Goal: Find specific page/section: Find specific page/section

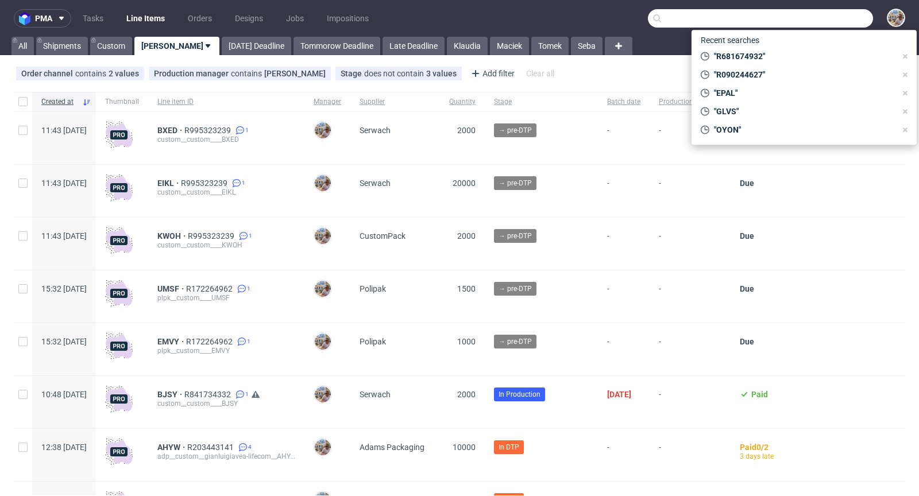
click at [846, 17] on input "text" at bounding box center [760, 18] width 225 height 18
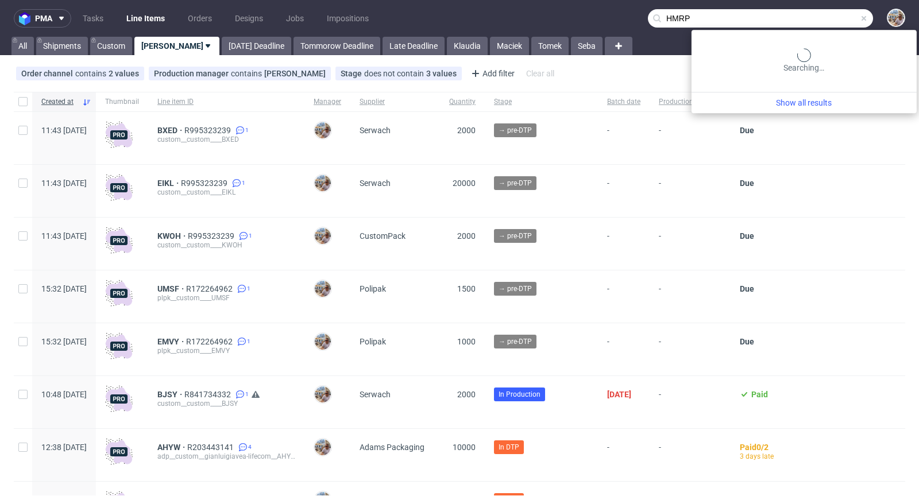
type input "HMRP"
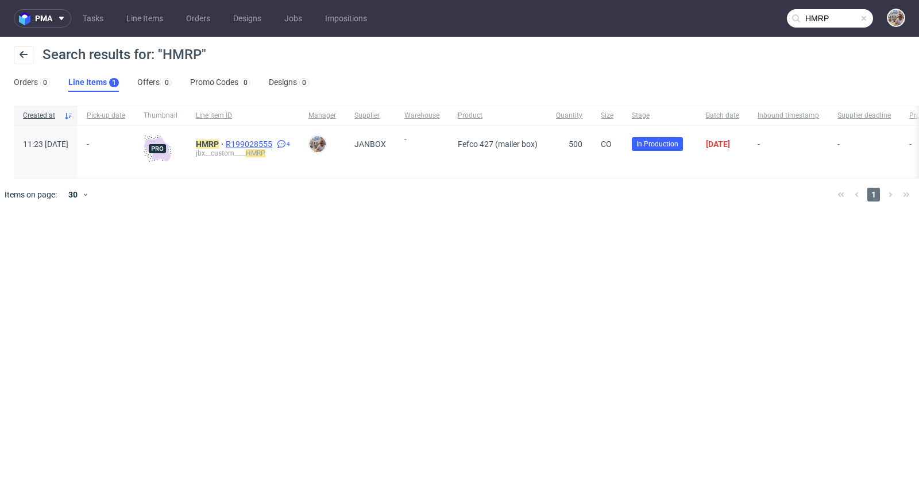
click at [275, 142] on span "R199028555" at bounding box center [250, 144] width 49 height 9
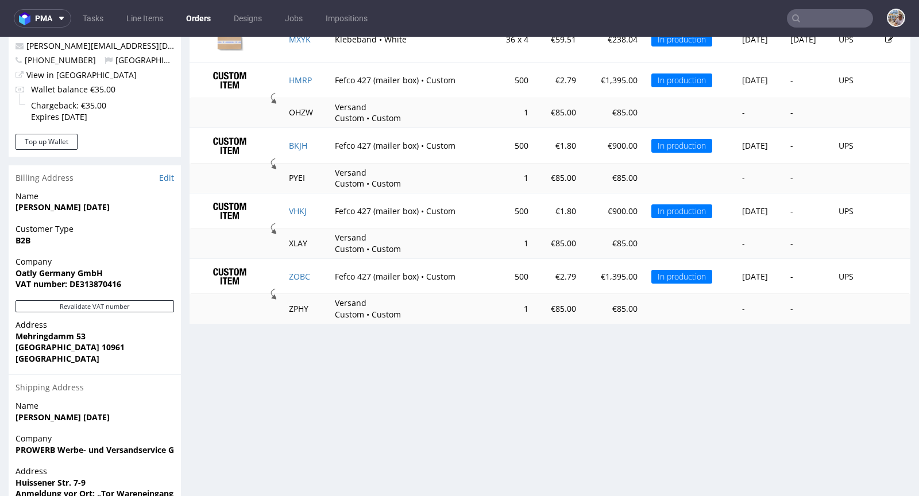
scroll to position [635, 0]
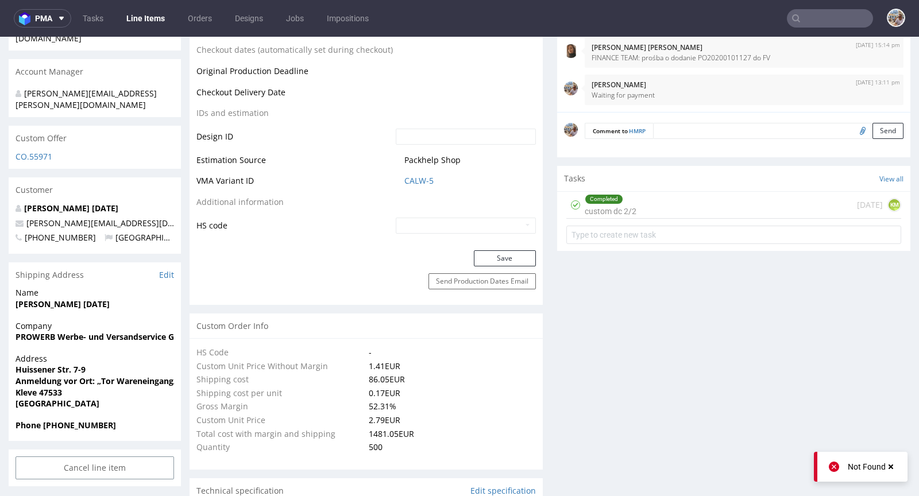
scroll to position [577, 0]
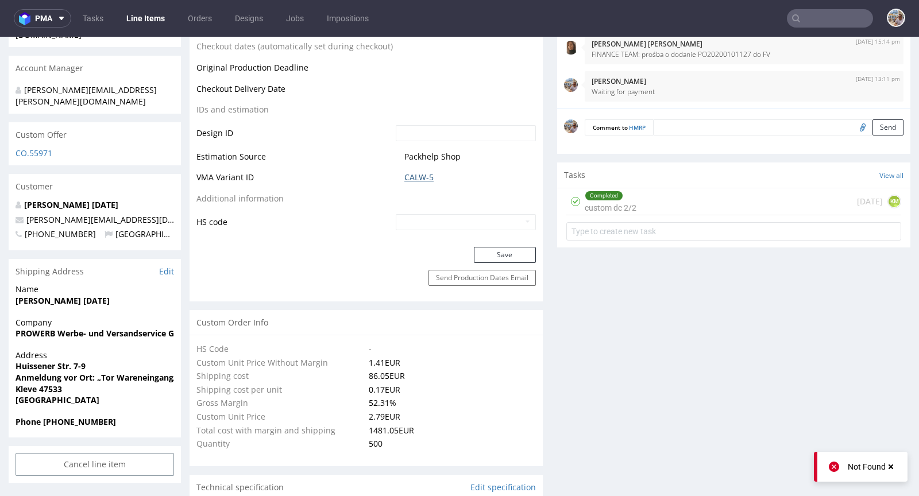
click at [407, 180] on link "CALW-5" at bounding box center [418, 177] width 29 height 11
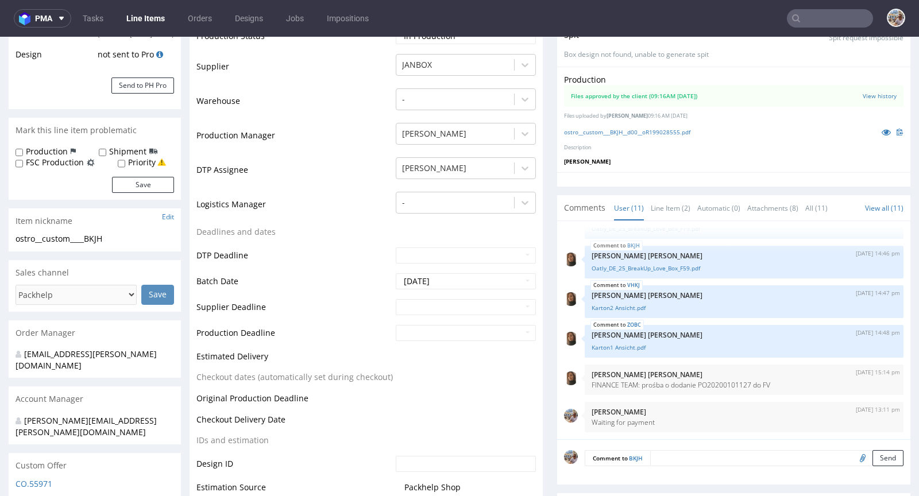
scroll to position [420, 0]
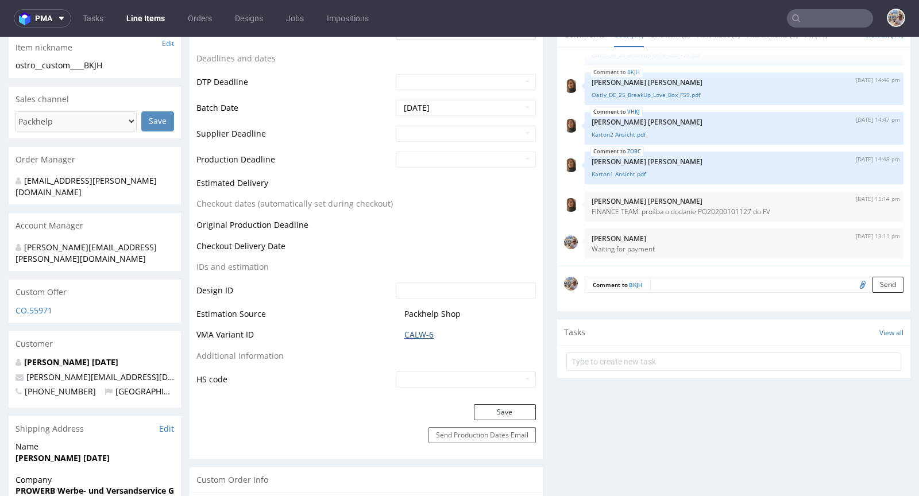
click at [420, 336] on link "CALW-6" at bounding box center [418, 334] width 29 height 11
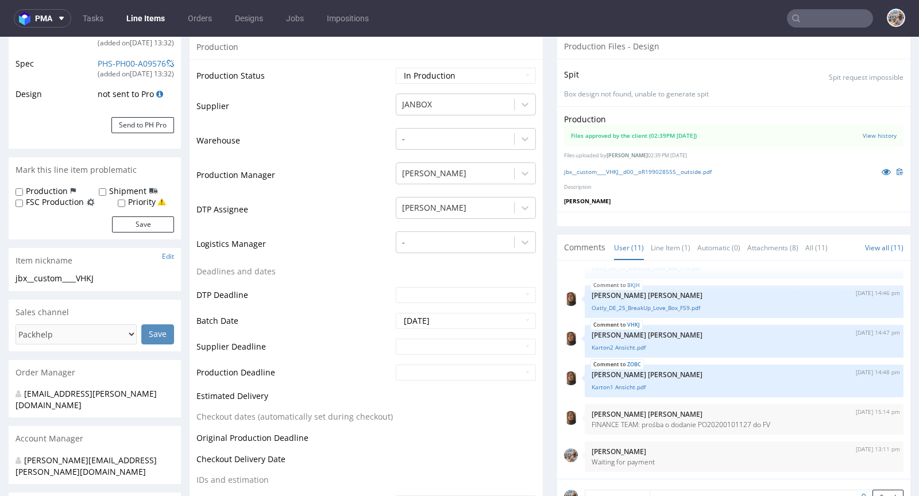
scroll to position [356, 0]
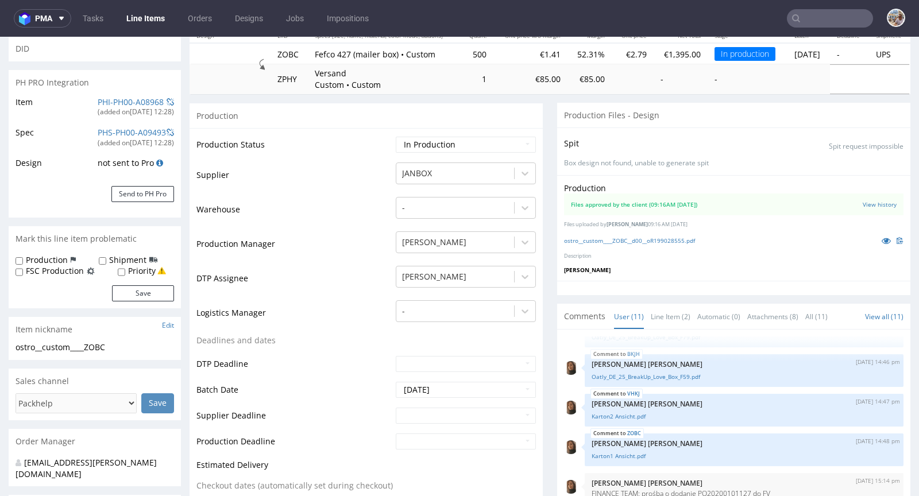
scroll to position [395, 0]
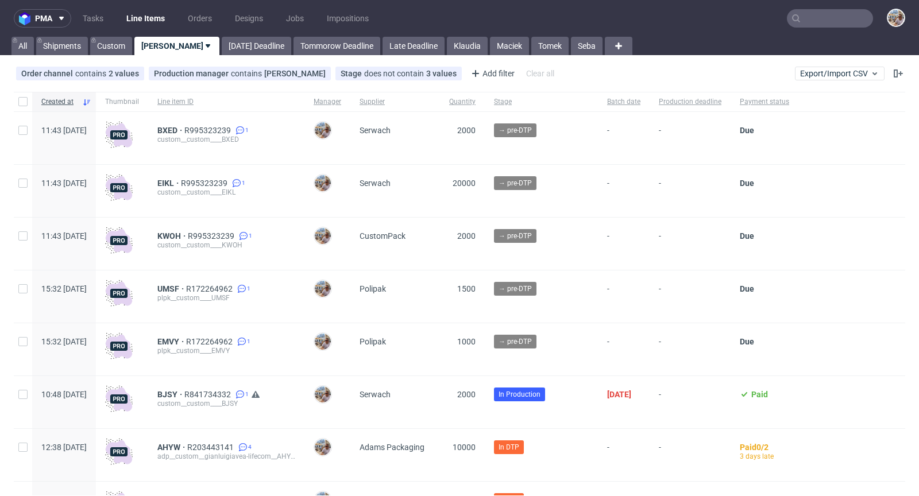
click at [824, 21] on input "text" at bounding box center [830, 18] width 86 height 18
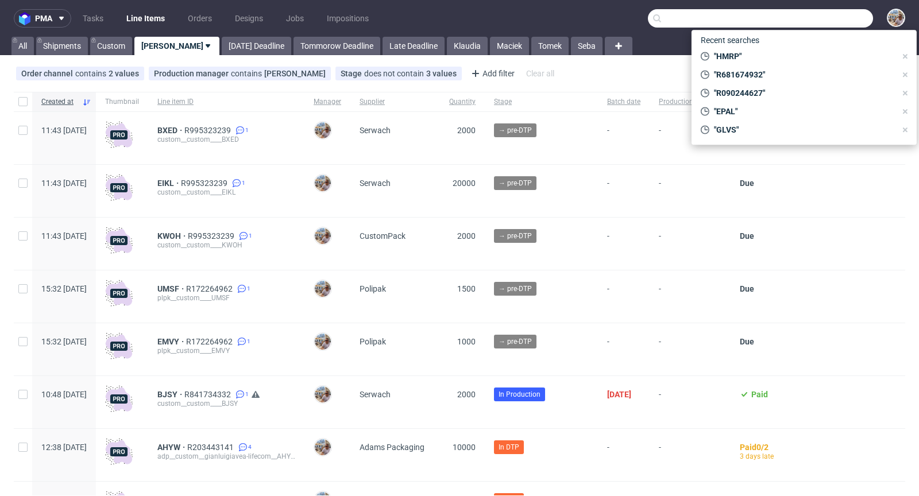
paste input "WBZG"
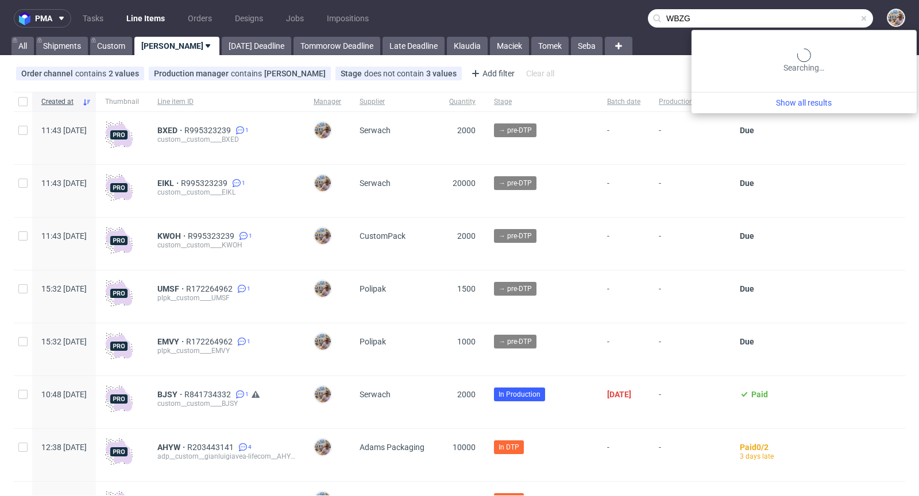
type input "WBZG"
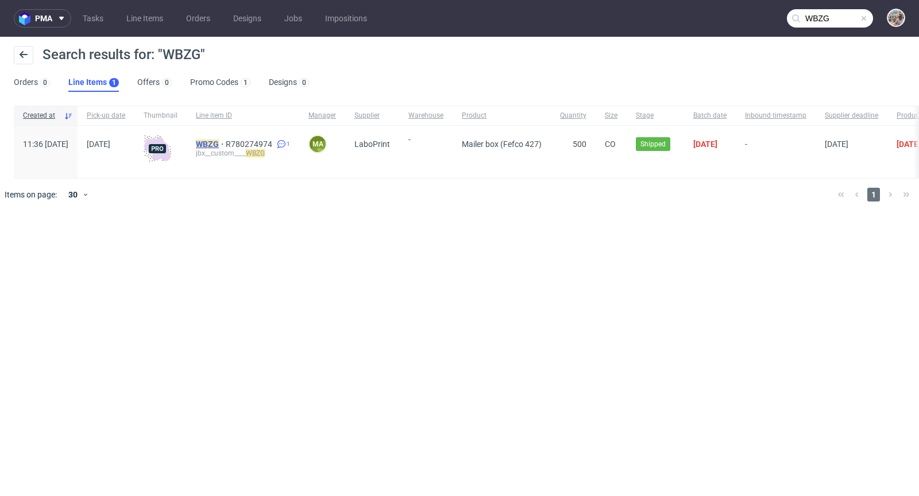
click at [219, 145] on mark "WBZG" at bounding box center [207, 144] width 23 height 9
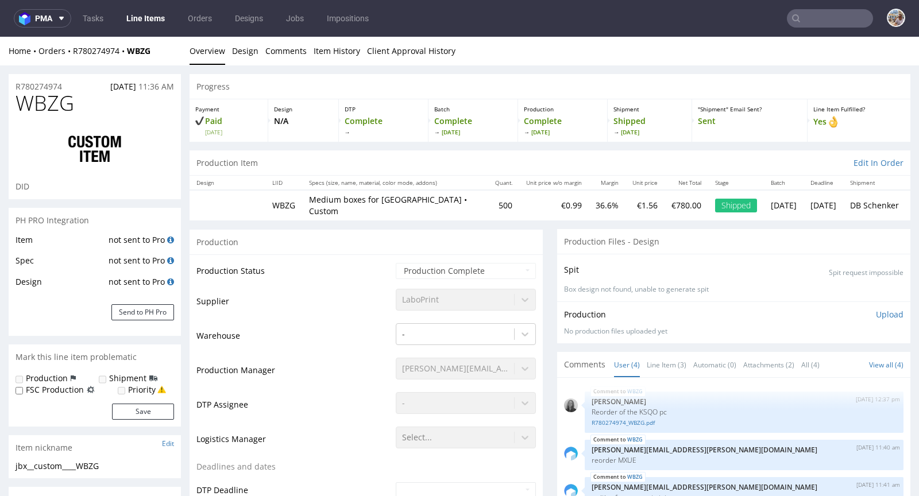
select select "in_progress"
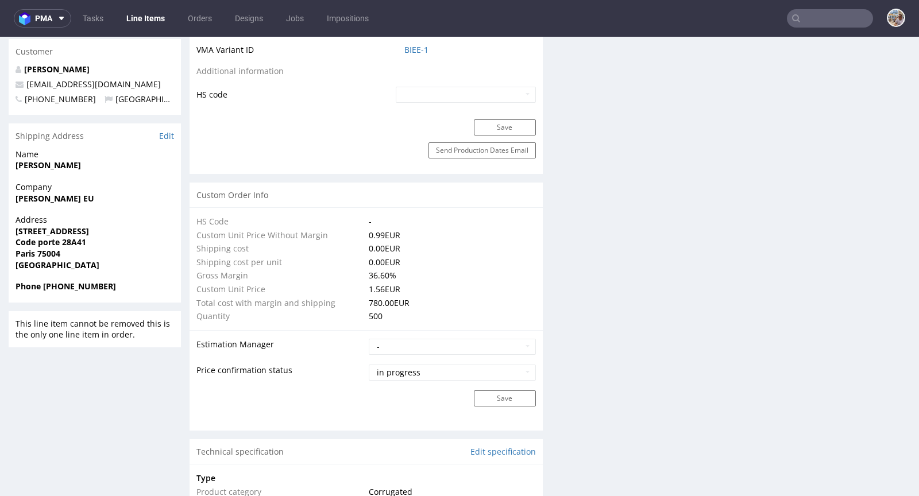
scroll to position [448, 0]
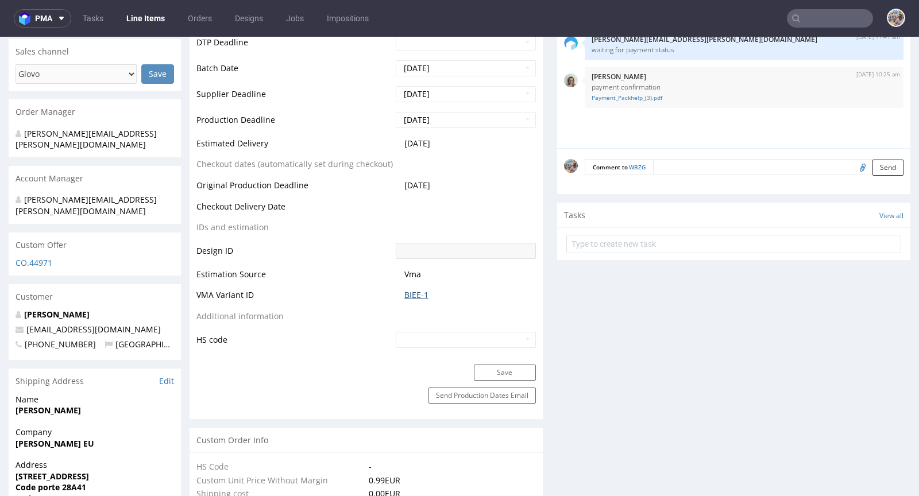
click at [404, 289] on link "BIEE-1" at bounding box center [416, 294] width 24 height 11
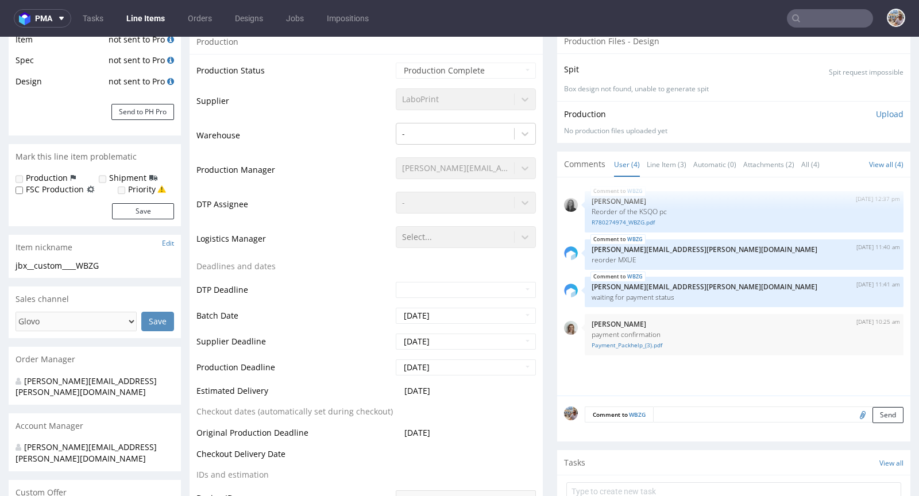
scroll to position [0, 0]
